Goal: Task Accomplishment & Management: Manage account settings

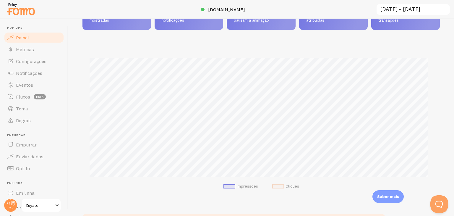
scroll to position [59, 0]
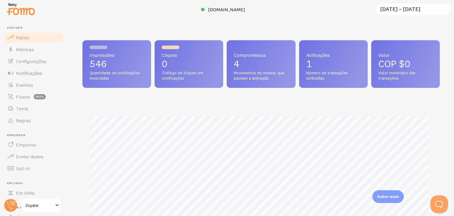
click at [201, 24] on div "Impressões 546 Quantidade de notificações mostradas Cliques 0 Tráfego de clique…" at bounding box center [261, 117] width 386 height 197
click at [27, 53] on link "Métricas" at bounding box center [34, 49] width 61 height 12
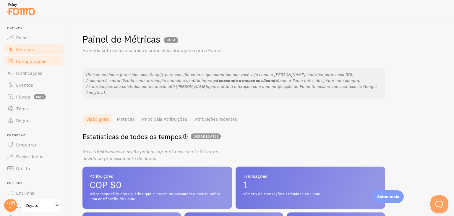
click at [27, 60] on font "Configurações" at bounding box center [31, 61] width 30 height 6
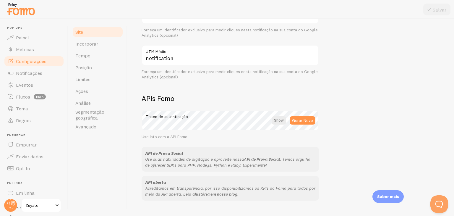
scroll to position [347, 0]
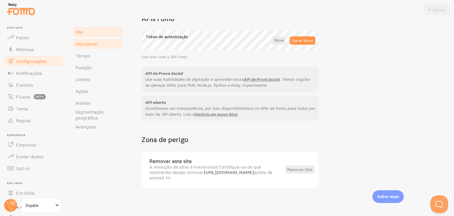
click at [93, 45] on font "Incorporar" at bounding box center [86, 44] width 23 height 6
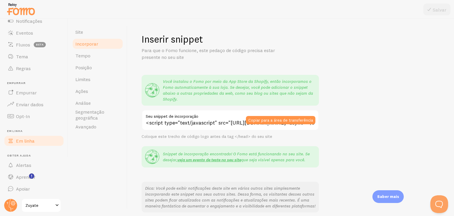
scroll to position [52, 0]
click at [51, 198] on link "Zuyate" at bounding box center [41, 205] width 40 height 14
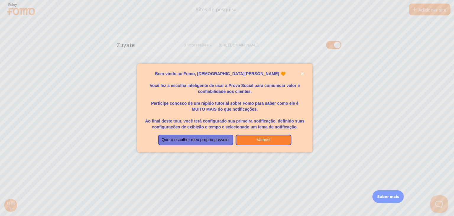
click at [274, 49] on div at bounding box center [227, 108] width 454 height 216
click at [303, 74] on icon "fechar," at bounding box center [301, 73] width 3 height 3
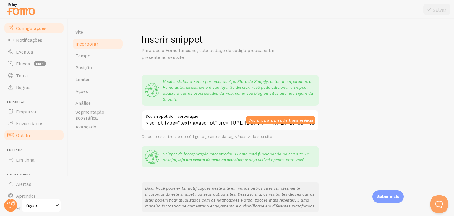
scroll to position [52, 0]
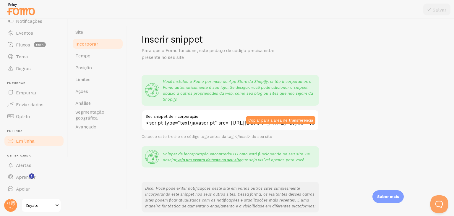
click at [26, 143] on link "Em linha" at bounding box center [34, 141] width 61 height 12
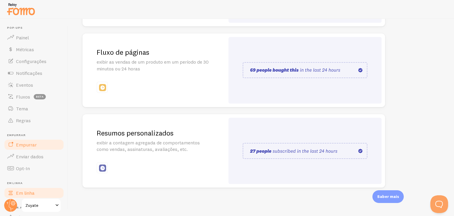
click at [29, 146] on font "Empurrar" at bounding box center [26, 145] width 21 height 6
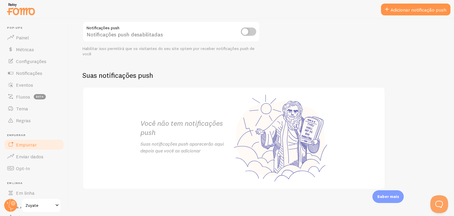
scroll to position [82, 0]
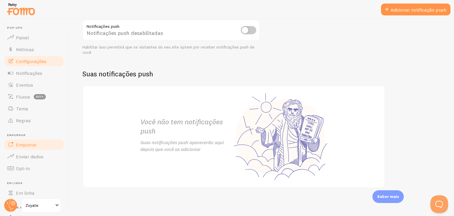
click at [26, 61] on font "Configurações" at bounding box center [31, 61] width 30 height 6
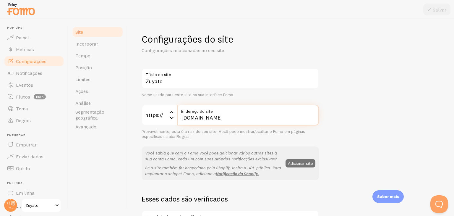
click at [192, 116] on input "[DOMAIN_NAME]" at bounding box center [248, 115] width 142 height 21
click at [169, 113] on icon at bounding box center [171, 111] width 7 height 7
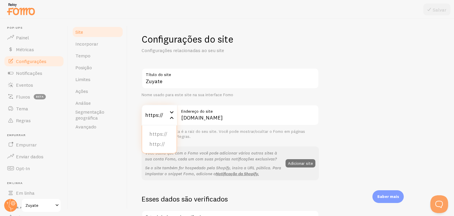
click at [236, 105] on label "Endereço do site" at bounding box center [248, 110] width 142 height 10
click at [236, 105] on input "[DOMAIN_NAME]" at bounding box center [248, 115] width 142 height 21
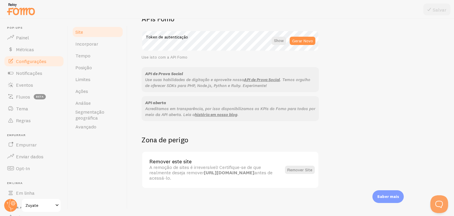
scroll to position [347, 0]
click at [90, 47] on link "Incorporar" at bounding box center [98, 44] width 52 height 12
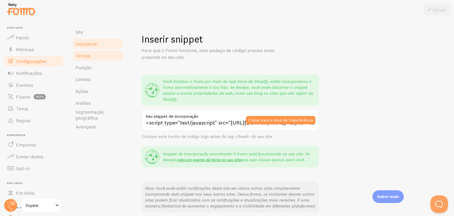
click at [89, 57] on font "Tempo" at bounding box center [82, 56] width 15 height 6
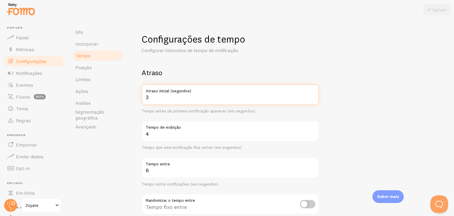
click at [152, 96] on input "3" at bounding box center [230, 94] width 177 height 21
type input "5"
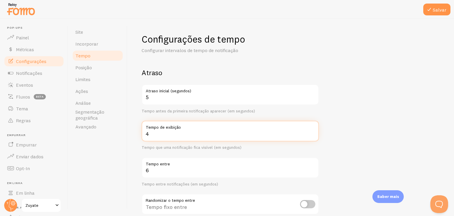
click at [169, 134] on input "4" at bounding box center [230, 131] width 177 height 21
type input "2"
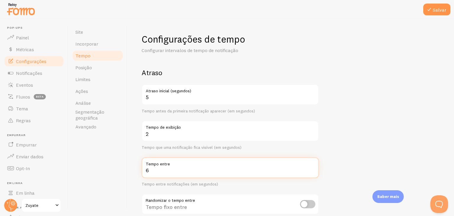
click at [151, 173] on input "6" at bounding box center [230, 167] width 177 height 21
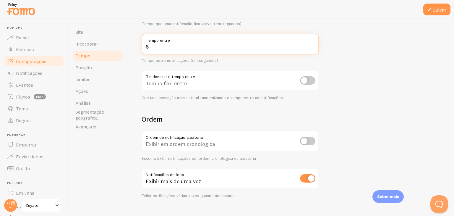
scroll to position [134, 0]
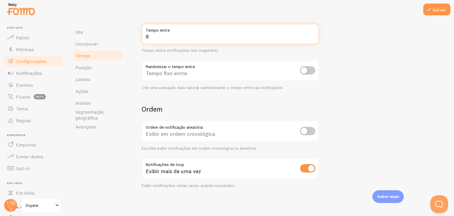
type input "8"
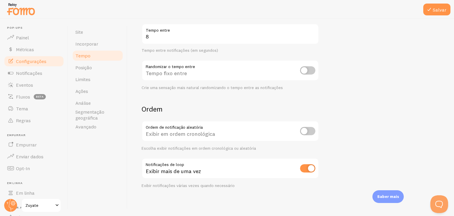
click at [310, 167] on input "checkbox" at bounding box center [307, 168] width 15 height 8
checkbox input "false"
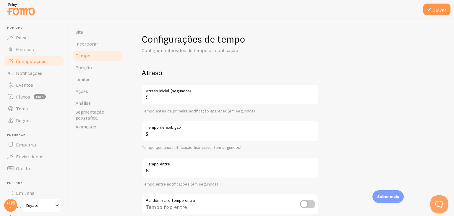
click at [423, 12] on div at bounding box center [227, 9] width 454 height 19
click at [426, 11] on icon at bounding box center [428, 9] width 7 height 7
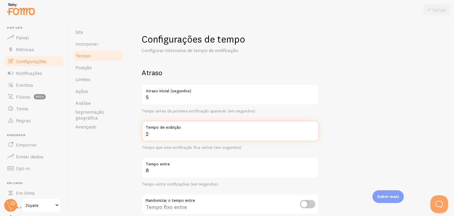
click at [175, 133] on input "2" at bounding box center [230, 131] width 177 height 21
type input "0"
click at [357, 103] on form "Atraso 5 Atraso inicial (segundos) Tempo antes da primeira notificação aparecer…" at bounding box center [291, 194] width 298 height 253
click at [258, 133] on input "0" at bounding box center [230, 131] width 177 height 21
type input "1"
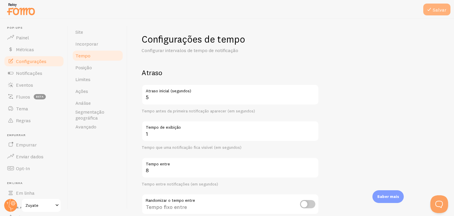
click at [430, 10] on icon at bounding box center [428, 9] width 7 height 7
